Goal: Task Accomplishment & Management: Use online tool/utility

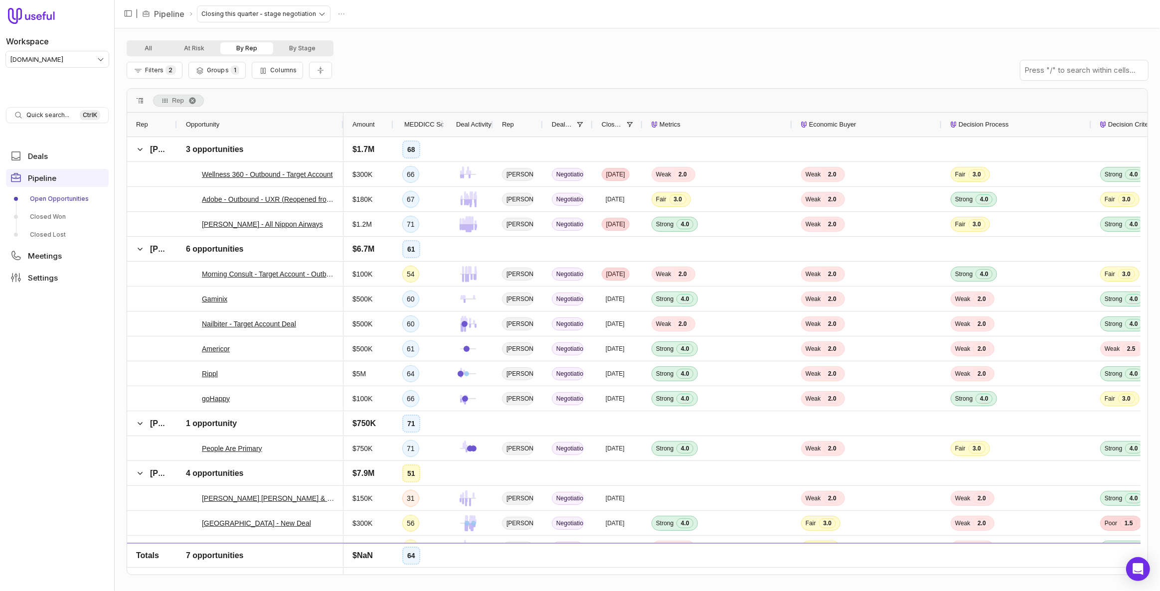
drag, startPoint x: 225, startPoint y: 122, endPoint x: 342, endPoint y: 131, distance: 116.9
click at [342, 131] on div at bounding box center [343, 125] width 4 height 24
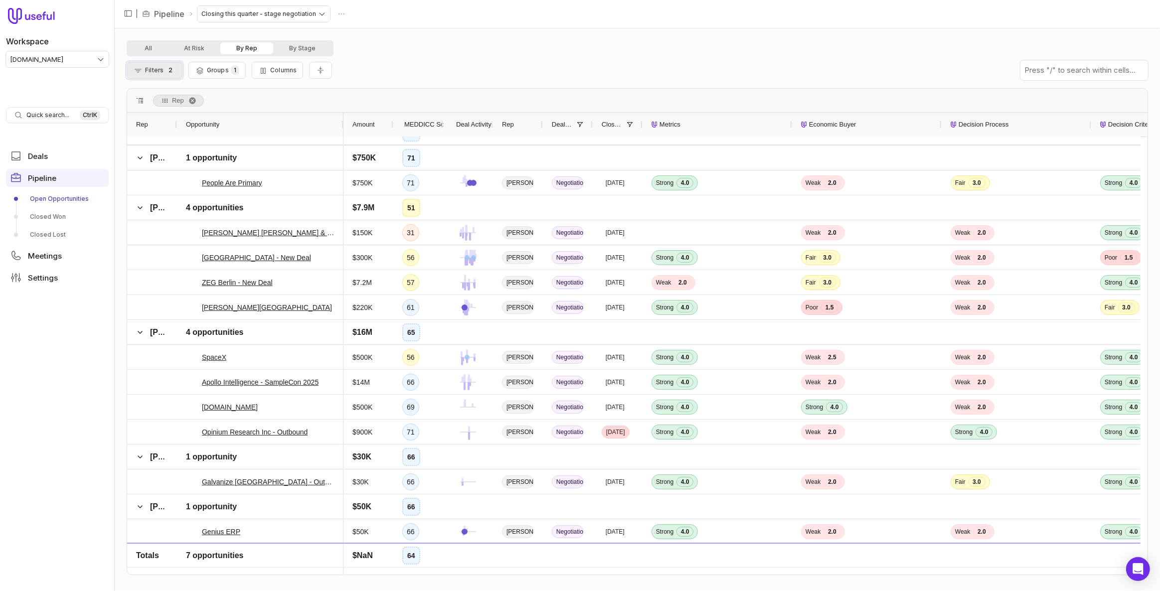
click at [174, 68] on span "2" at bounding box center [170, 69] width 10 height 9
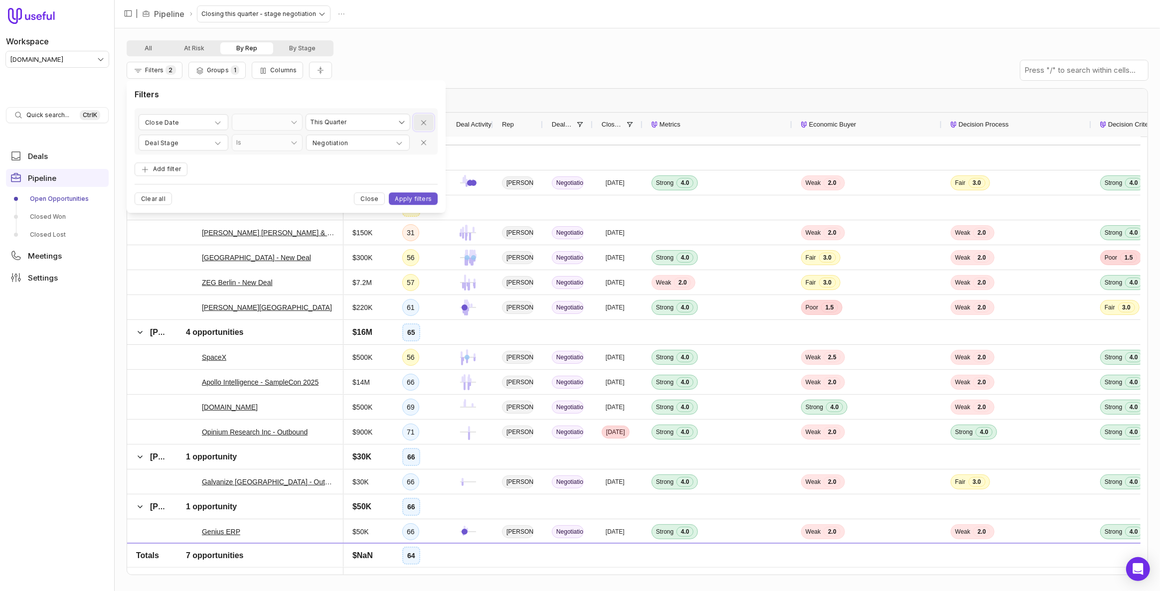
click at [423, 121] on icon "Remove filter" at bounding box center [424, 123] width 8 height 8
click at [422, 119] on icon "Remove filter" at bounding box center [424, 123] width 8 height 8
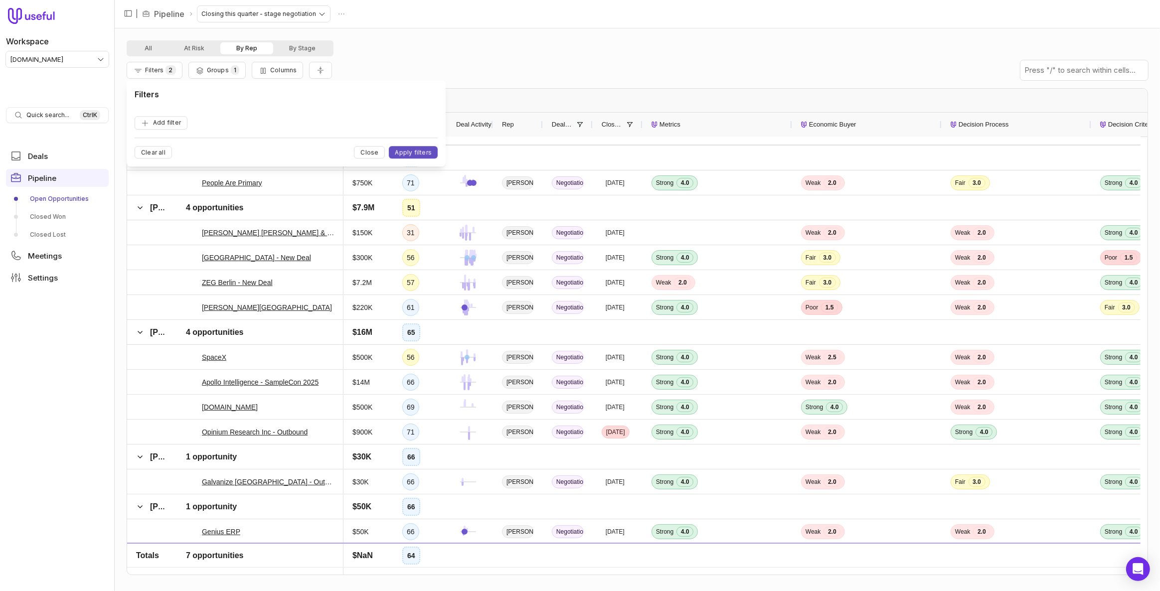
click at [430, 148] on button "Apply filters" at bounding box center [413, 152] width 49 height 12
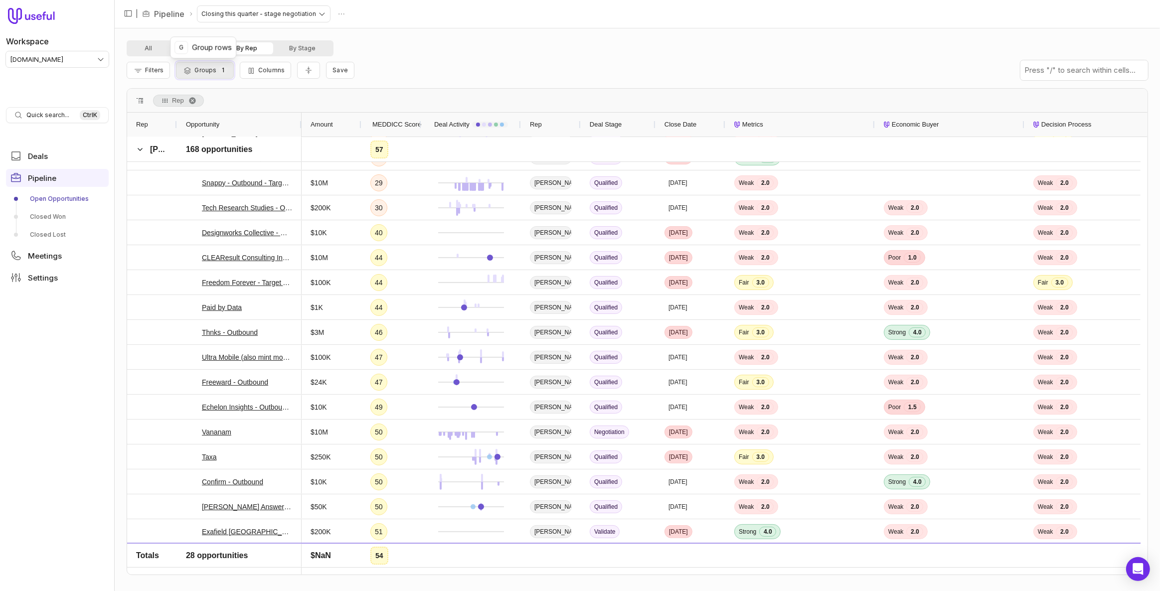
click at [214, 65] on button "Groups 1" at bounding box center [204, 70] width 57 height 17
click at [472, 122] on icon "Remove group" at bounding box center [472, 122] width 5 height 5
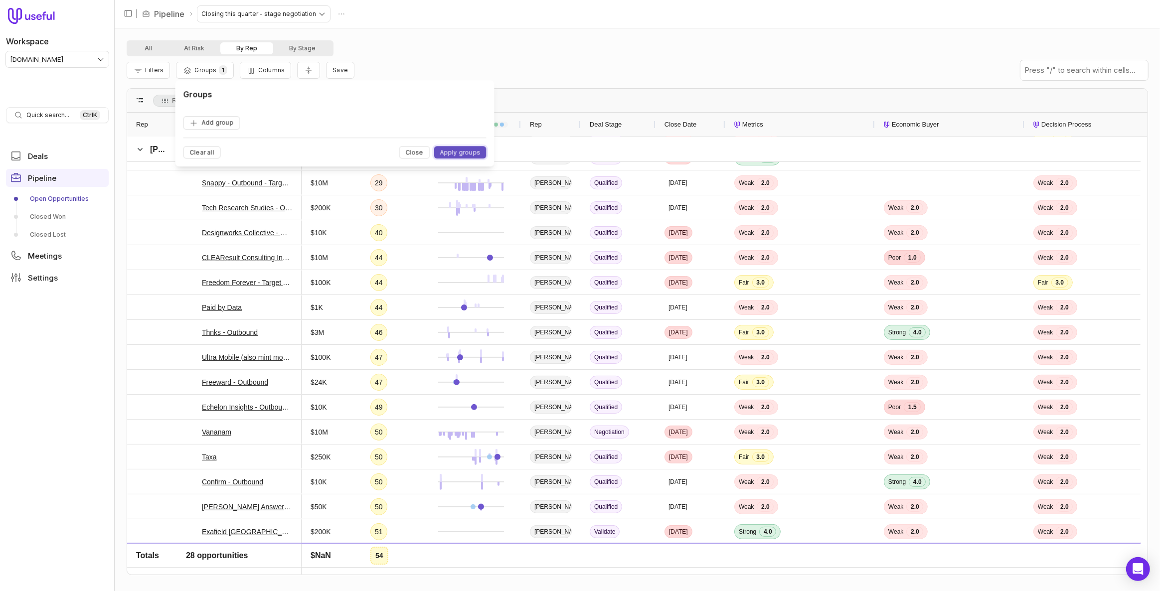
click at [464, 148] on button "Apply groups" at bounding box center [460, 152] width 52 height 12
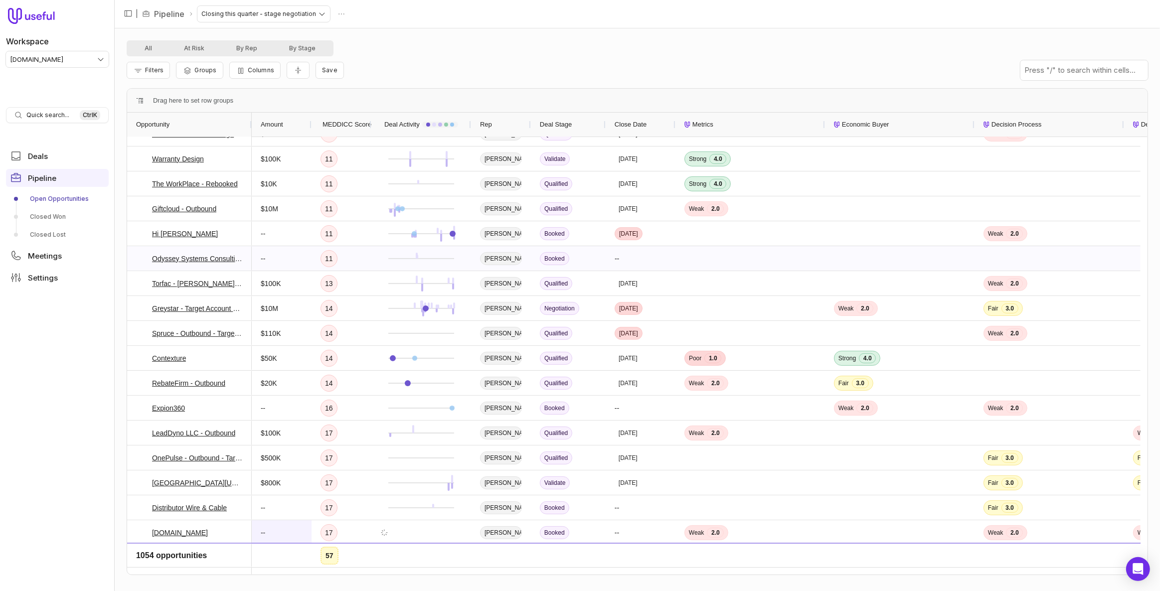
scroll to position [538, 0]
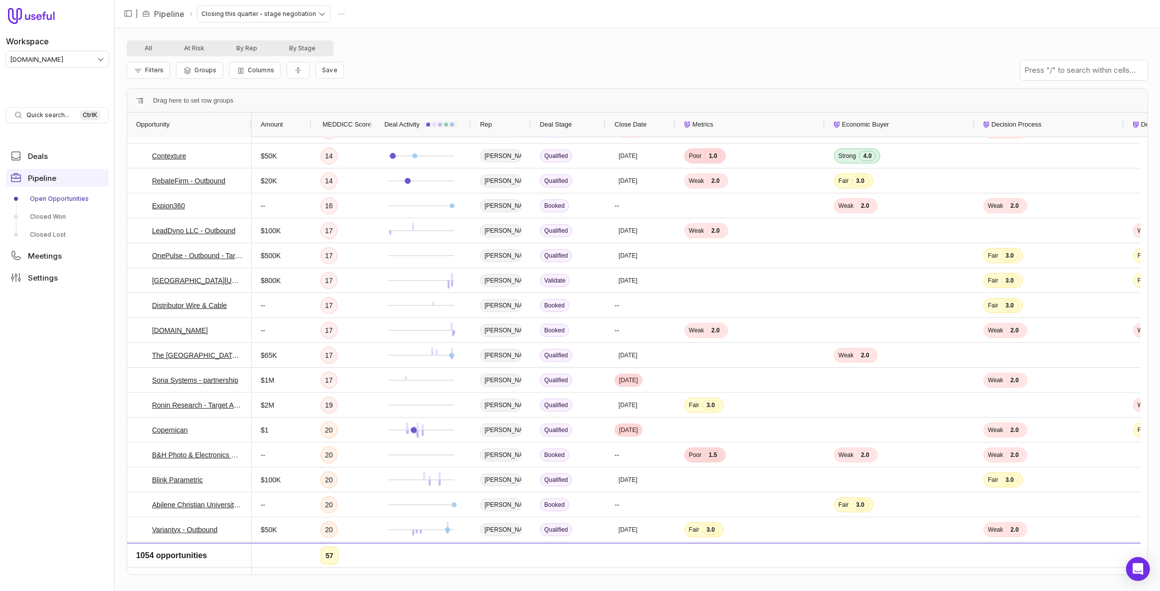
click at [335, 129] on span "MEDDICC Score" at bounding box center [347, 125] width 49 height 12
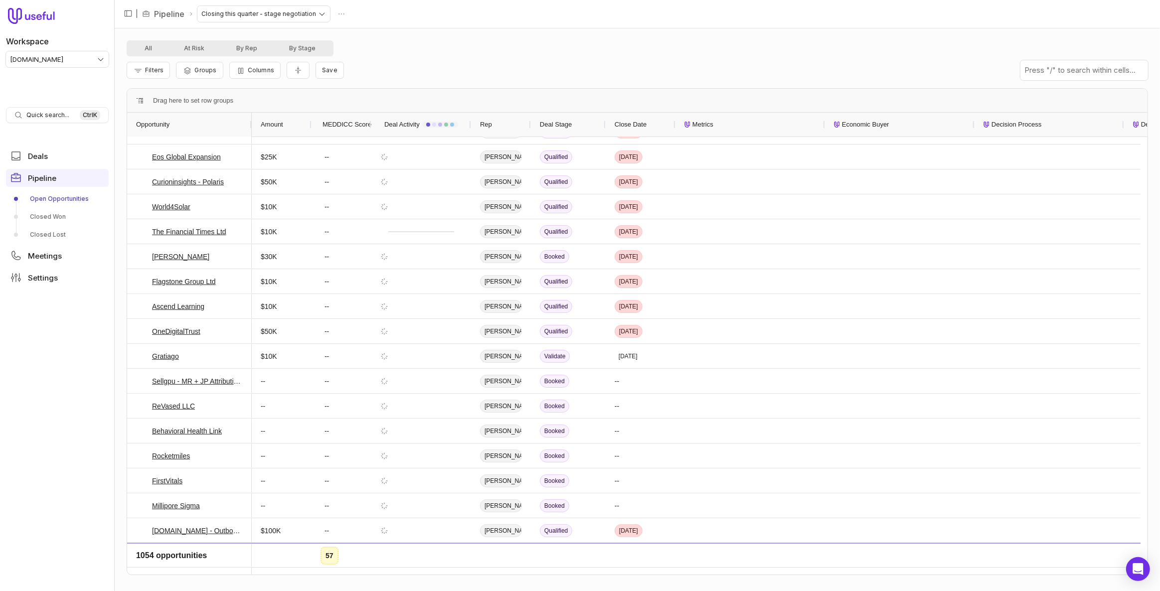
click at [335, 129] on span "MEDDICC Score" at bounding box center [347, 125] width 49 height 12
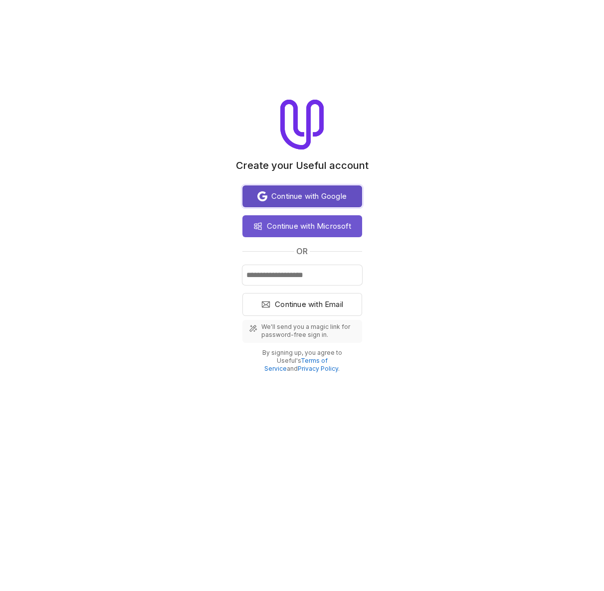
click at [314, 194] on span "Continue with Google" at bounding box center [308, 196] width 75 height 12
click at [321, 183] on div "Continue with Google Continue with Microsoft or Continue with Email We'll send …" at bounding box center [302, 276] width 120 height 191
click at [321, 192] on span "Continue with Google" at bounding box center [308, 196] width 75 height 12
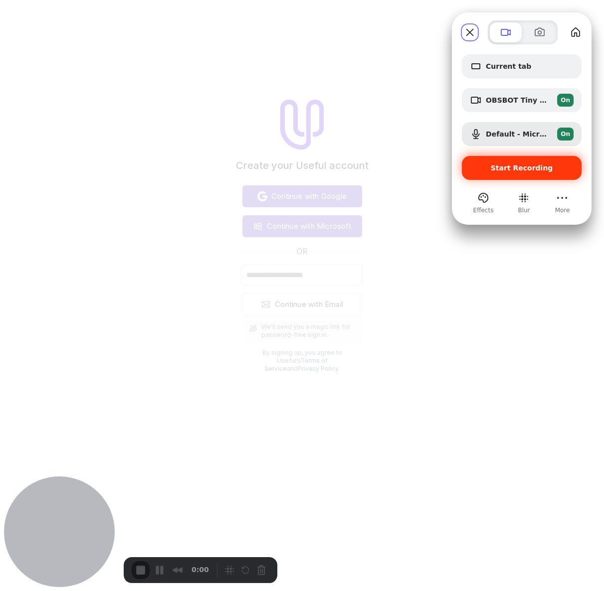
click at [546, 174] on div "Start Recording" at bounding box center [522, 168] width 120 height 24
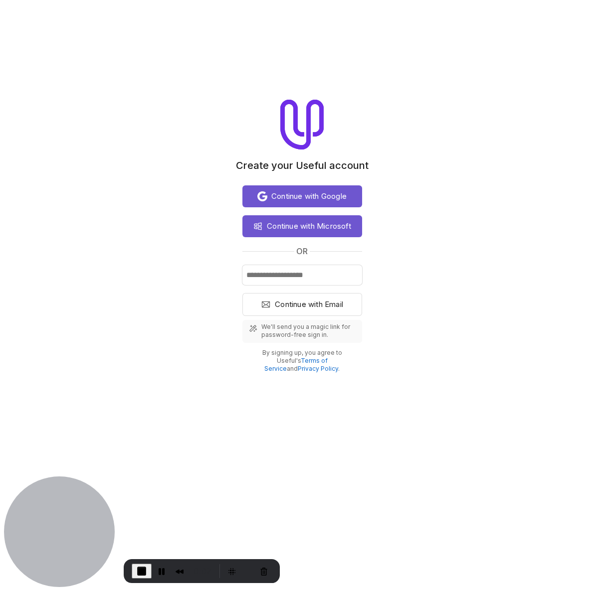
click at [504, 165] on div "Create your Useful account Continue with Google Continue with Microsoft or Cont…" at bounding box center [302, 236] width 604 height 273
click at [515, 189] on div "Create your Useful account Continue with Google Continue with Microsoft or Cont…" at bounding box center [302, 236] width 604 height 273
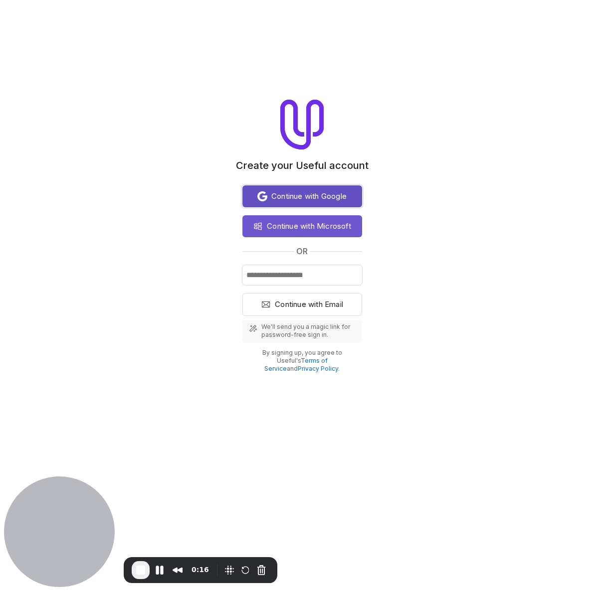
click at [279, 196] on span "Continue with Google" at bounding box center [308, 196] width 75 height 12
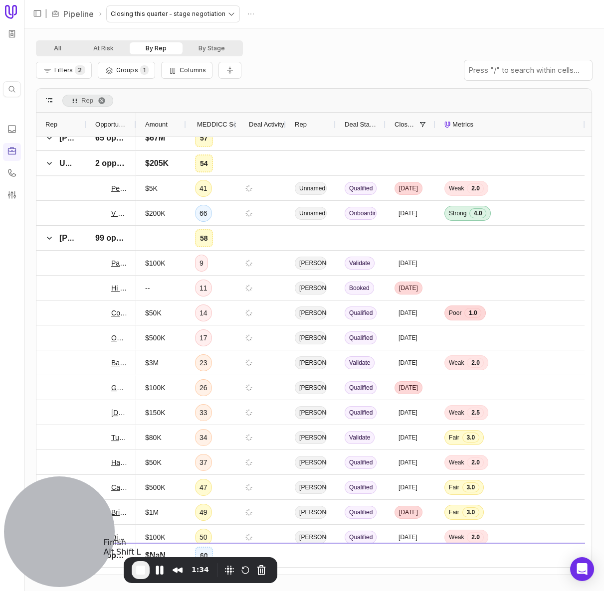
click at [140, 572] on span "End Recording" at bounding box center [141, 570] width 12 height 12
